Goal: Task Accomplishment & Management: Manage account settings

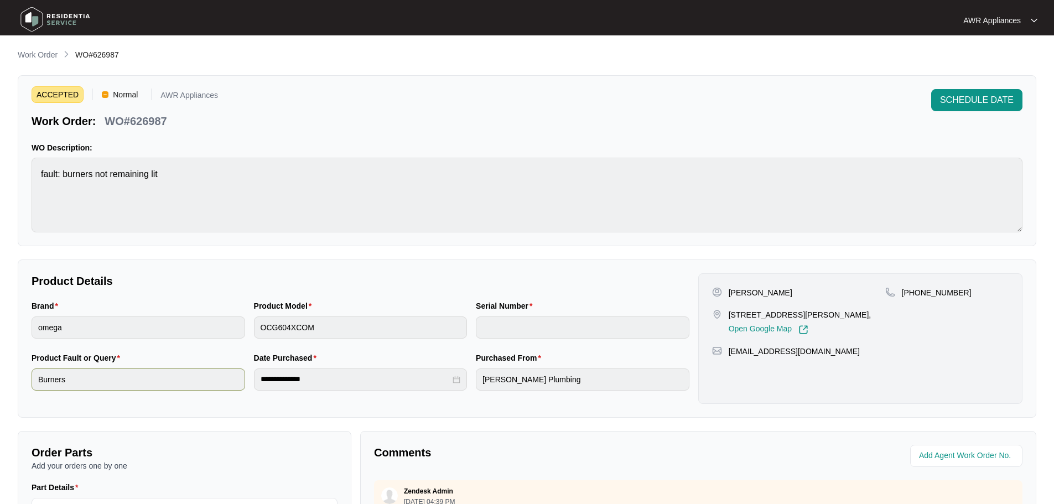
scroll to position [230, 0]
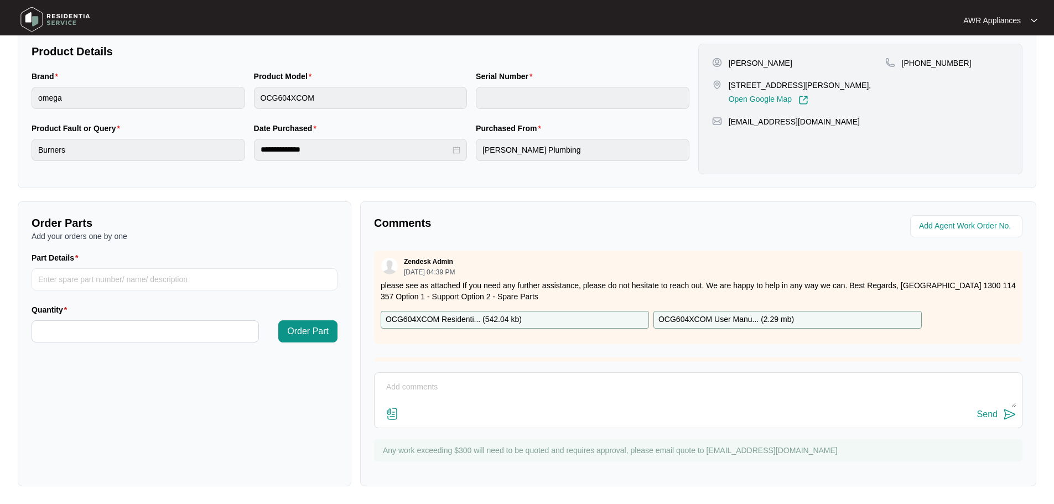
click at [29, 16] on img at bounding box center [55, 19] width 77 height 33
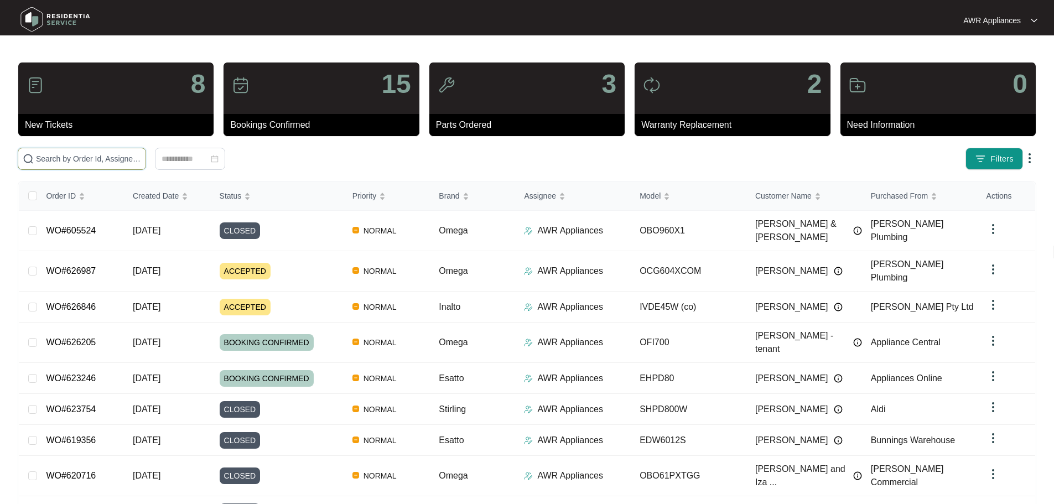
click at [56, 159] on input "text" at bounding box center [88, 159] width 105 height 12
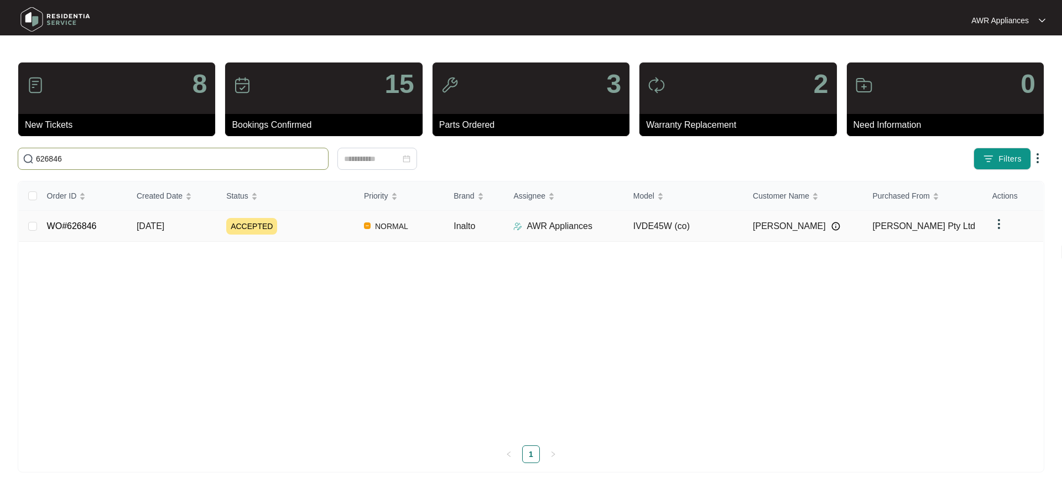
type input "626846"
click at [180, 233] on td "[DATE]" at bounding box center [173, 226] width 90 height 31
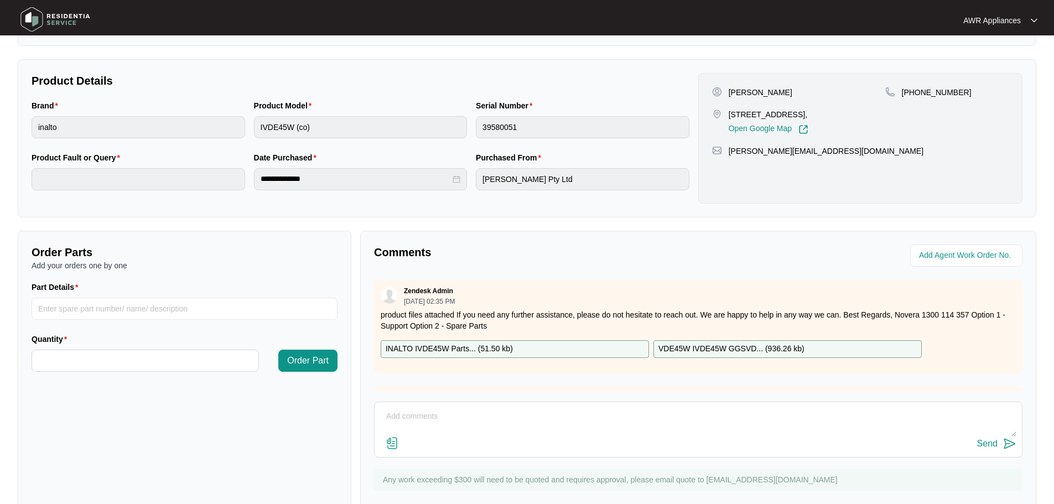
scroll to position [230, 0]
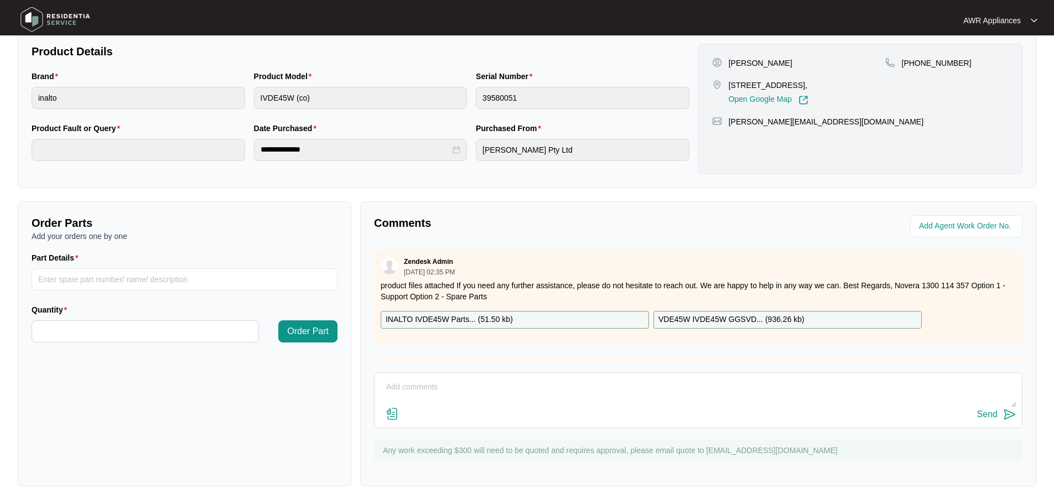
paste textarea "Tenant will need to talk to real estate agent about getting dryer removed from …"
type textarea "Tenant will need to talk to real estate agent about getting dryer removed from …"
click at [989, 414] on div "Send" at bounding box center [987, 414] width 20 height 10
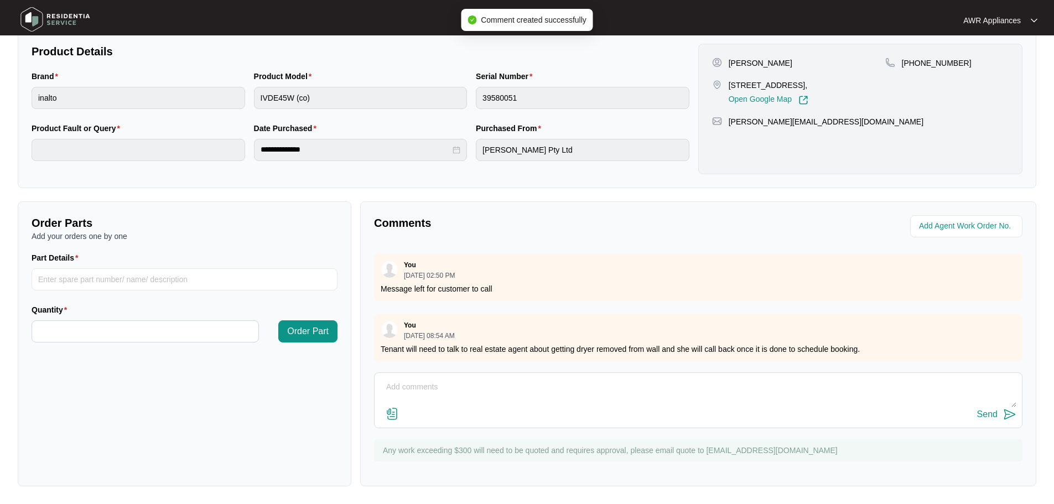
scroll to position [112, 0]
click at [35, 15] on img at bounding box center [55, 19] width 77 height 33
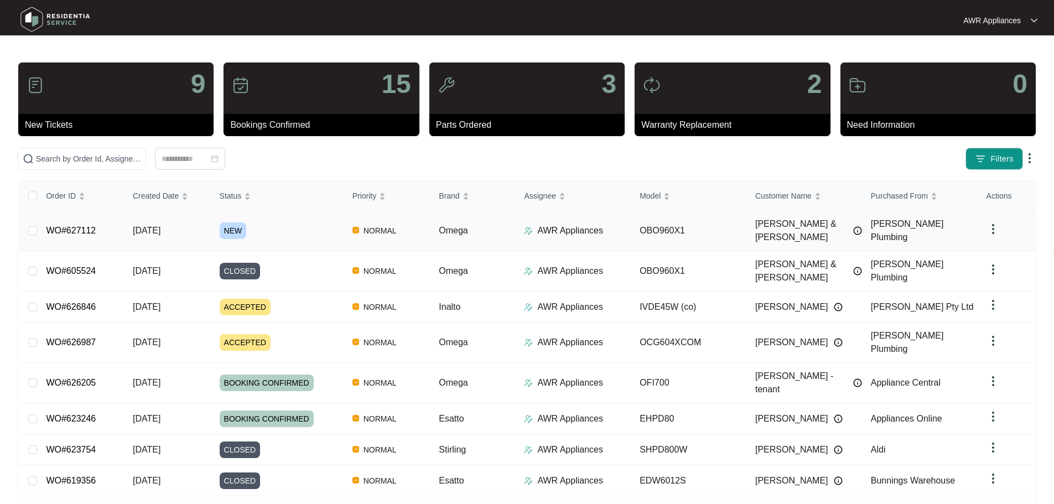
click at [160, 226] on span "[DATE]" at bounding box center [147, 230] width 28 height 9
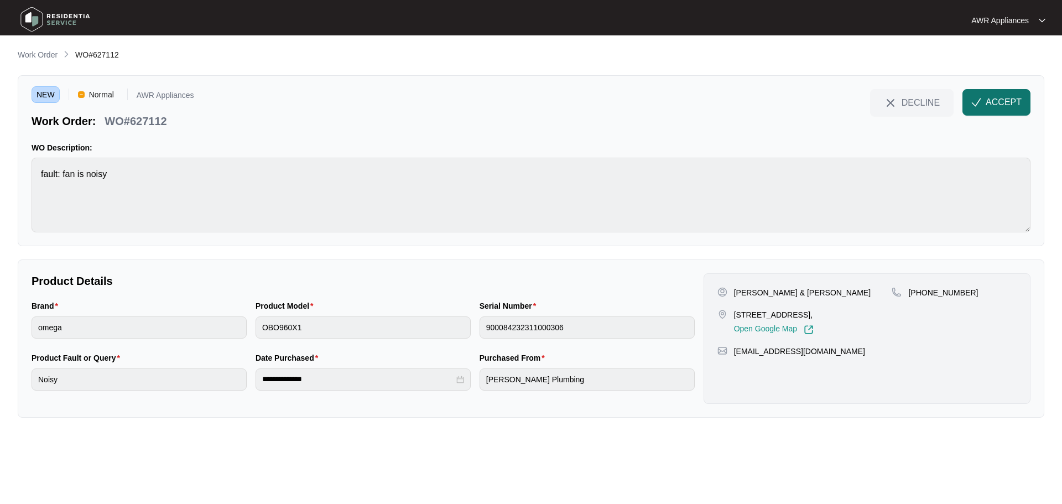
click at [1003, 101] on span "ACCEPT" at bounding box center [1004, 102] width 36 height 13
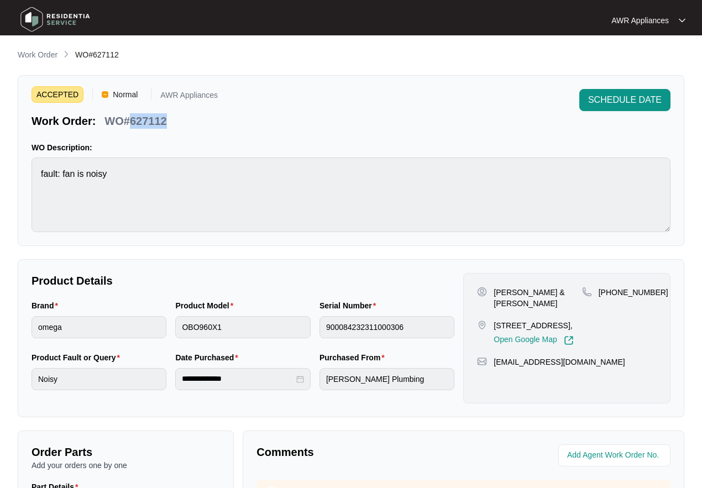
drag, startPoint x: 130, startPoint y: 121, endPoint x: 170, endPoint y: 118, distance: 40.5
click at [170, 118] on div "WO#627112" at bounding box center [135, 119] width 71 height 19
copy p "627112"
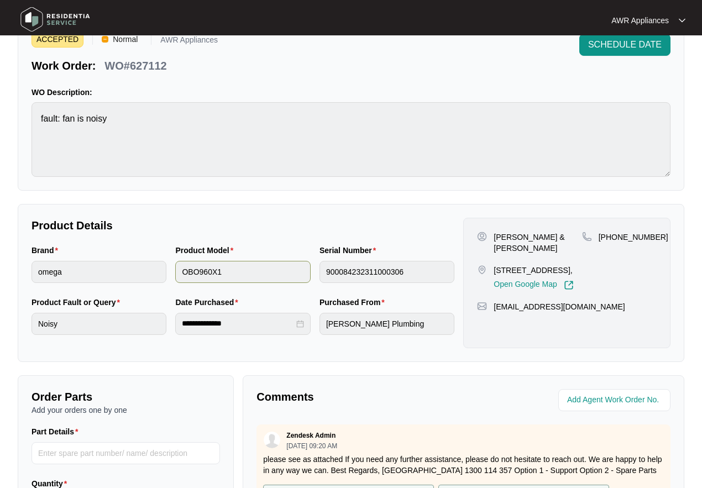
click at [236, 272] on div "Brand omega Product Model OBO960X1 Serial Number 900084232311000306" at bounding box center [243, 270] width 432 height 52
drag, startPoint x: 490, startPoint y: 308, endPoint x: 606, endPoint y: 305, distance: 115.6
click at [606, 305] on div "[EMAIL_ADDRESS][DOMAIN_NAME]" at bounding box center [567, 306] width 180 height 11
copy div "[EMAIL_ADDRESS][DOMAIN_NAME]"
drag, startPoint x: 613, startPoint y: 236, endPoint x: 653, endPoint y: 236, distance: 39.3
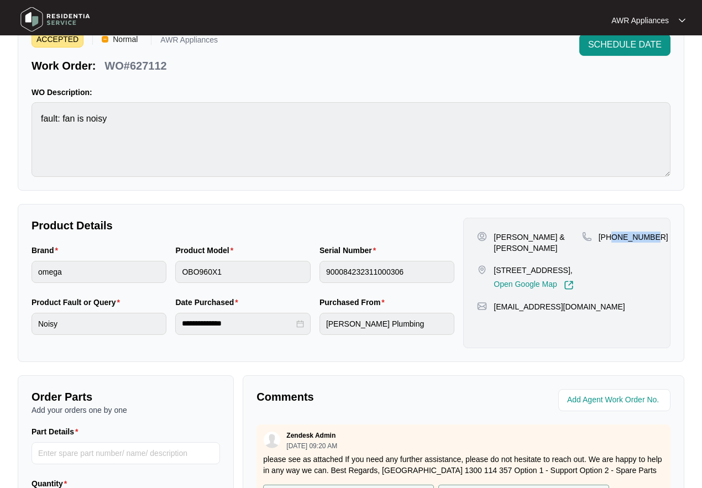
click at [653, 236] on div "[PHONE_NUMBER]" at bounding box center [619, 237] width 75 height 11
copy p "400727606"
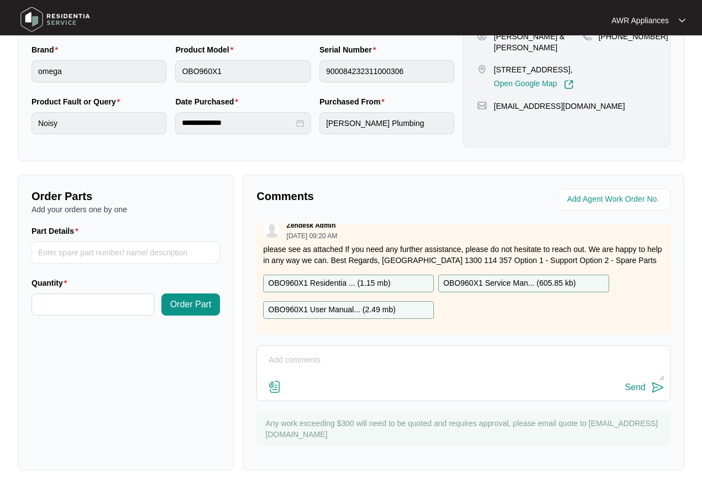
scroll to position [18, 0]
click at [340, 278] on p "OBO960X1 Residentia ... ( 1.15 mb )" at bounding box center [329, 284] width 122 height 12
click at [523, 278] on p "OBO960X1 Service Man... ( 605.85 kb )" at bounding box center [510, 284] width 133 height 12
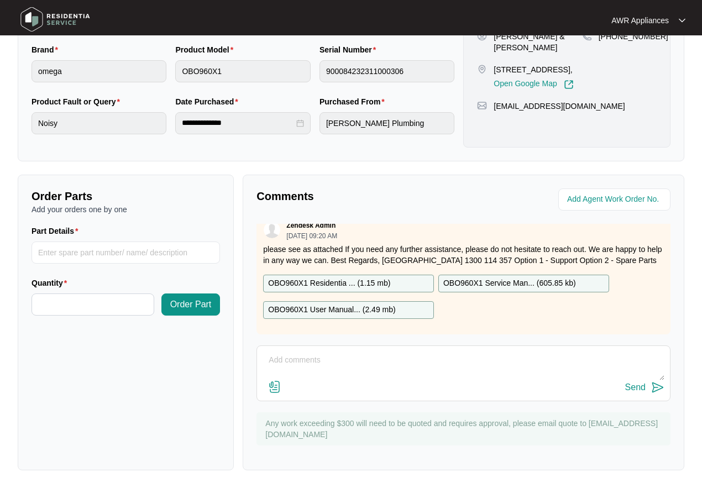
click at [329, 304] on p "OBO960X1 User Manual... ( 2.49 mb )" at bounding box center [331, 310] width 127 height 12
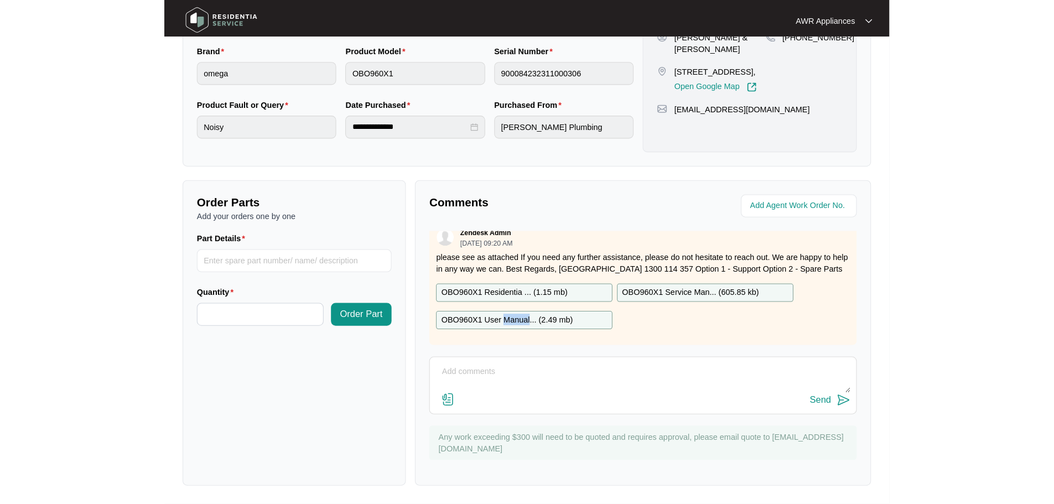
scroll to position [230, 0]
